Goal: Information Seeking & Learning: Learn about a topic

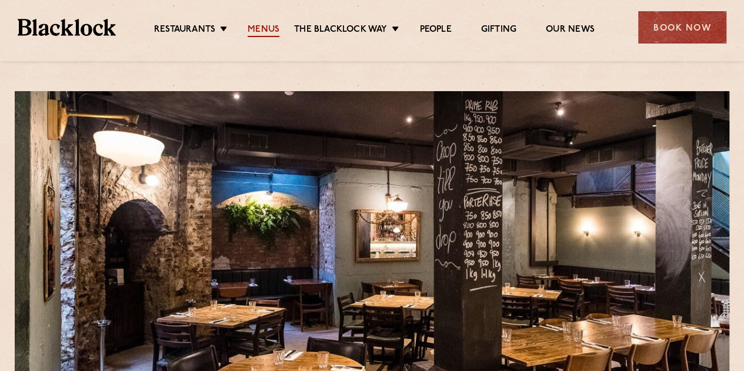
click at [258, 32] on link "Menus" at bounding box center [264, 30] width 32 height 13
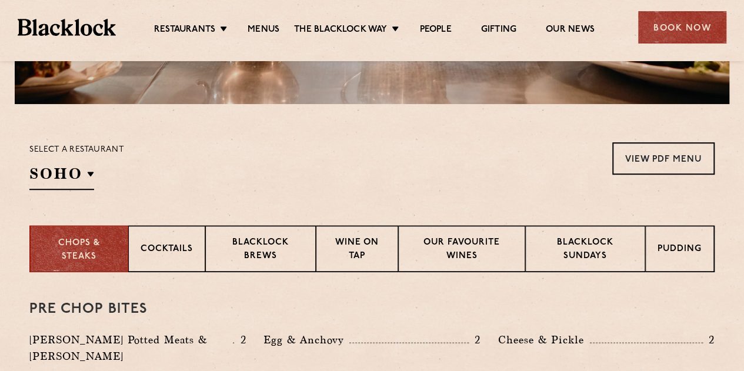
scroll to position [322, 0]
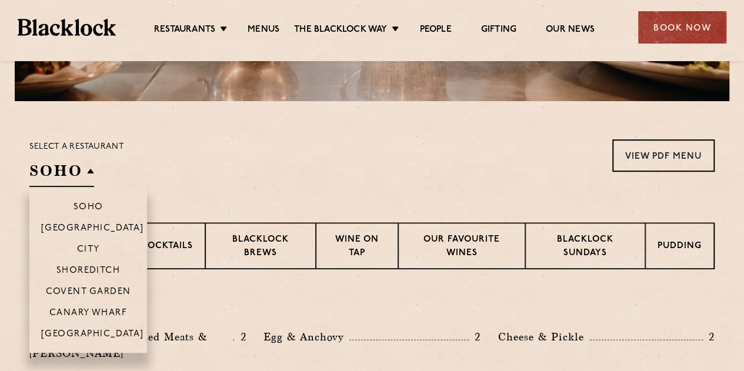
click at [65, 161] on h2 "SOHO" at bounding box center [61, 174] width 65 height 26
click at [99, 248] on p "City" at bounding box center [88, 251] width 23 height 12
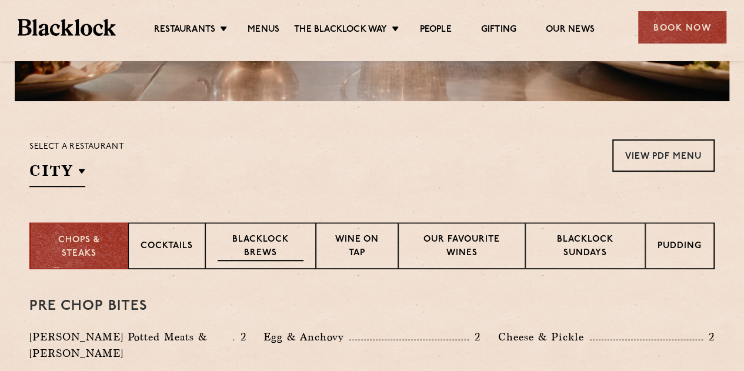
click at [292, 239] on p "Blacklock Brews" at bounding box center [261, 247] width 86 height 28
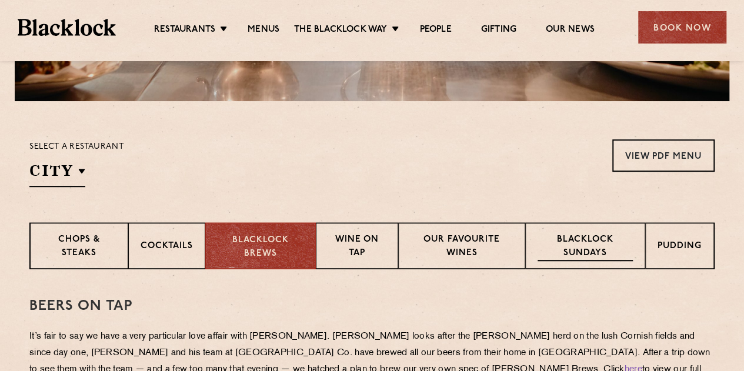
click at [622, 232] on div "Blacklock Sundays" at bounding box center [585, 245] width 120 height 47
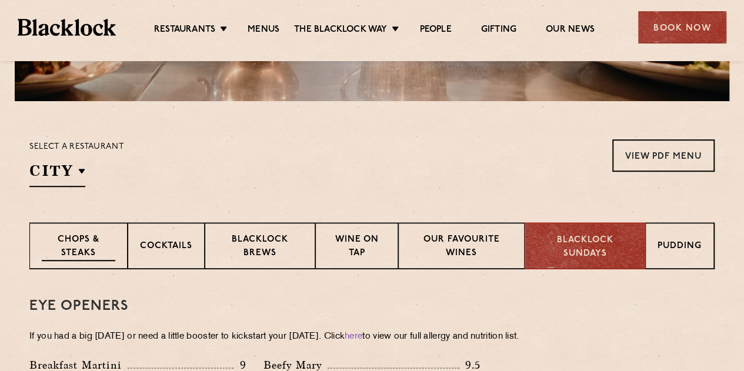
click at [113, 233] on p "Chops & Steaks" at bounding box center [79, 247] width 74 height 28
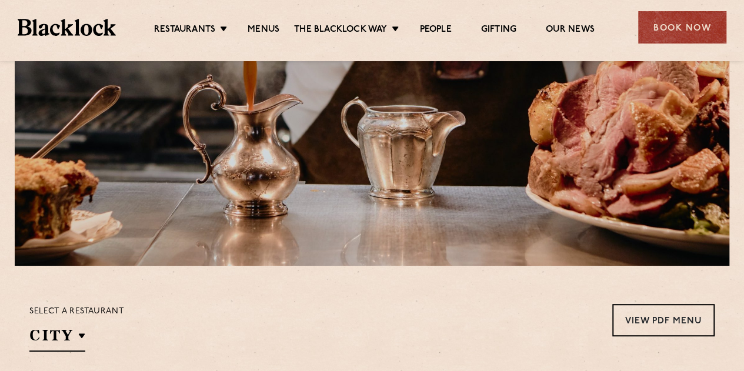
scroll to position [0, 0]
